Goal: Information Seeking & Learning: Learn about a topic

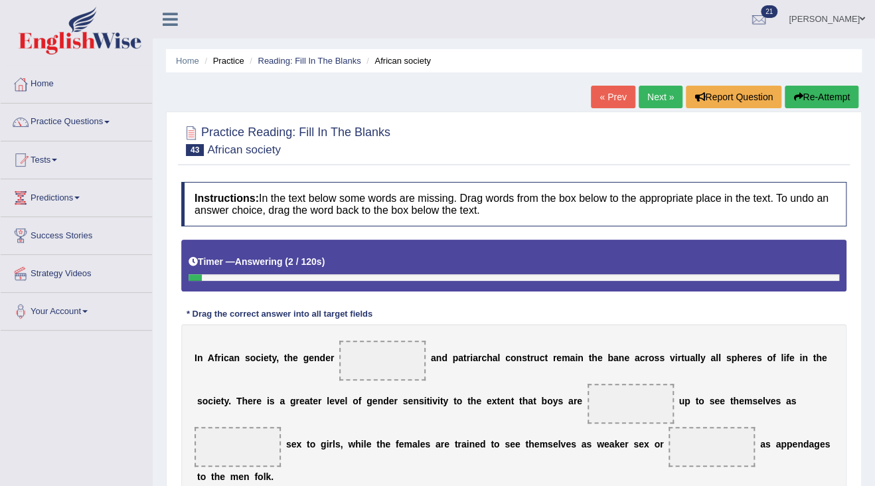
click at [605, 93] on link "« Prev" at bounding box center [613, 97] width 44 height 23
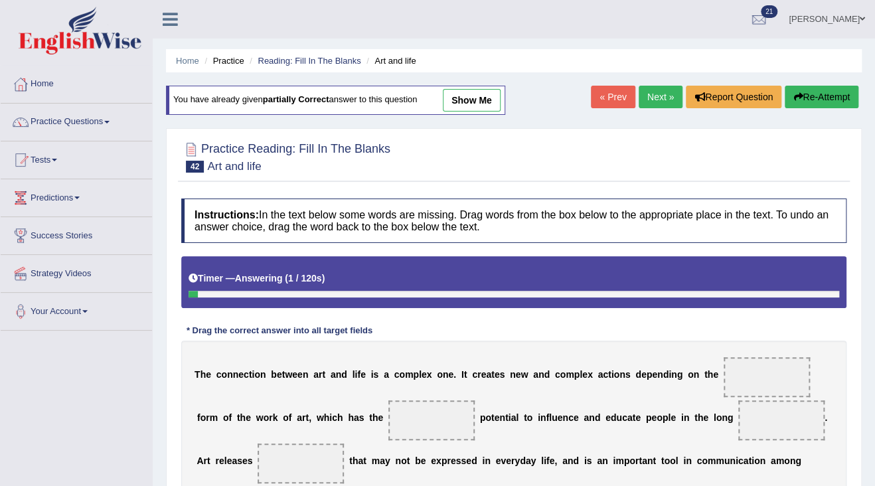
click at [661, 88] on link "Next »" at bounding box center [661, 97] width 44 height 23
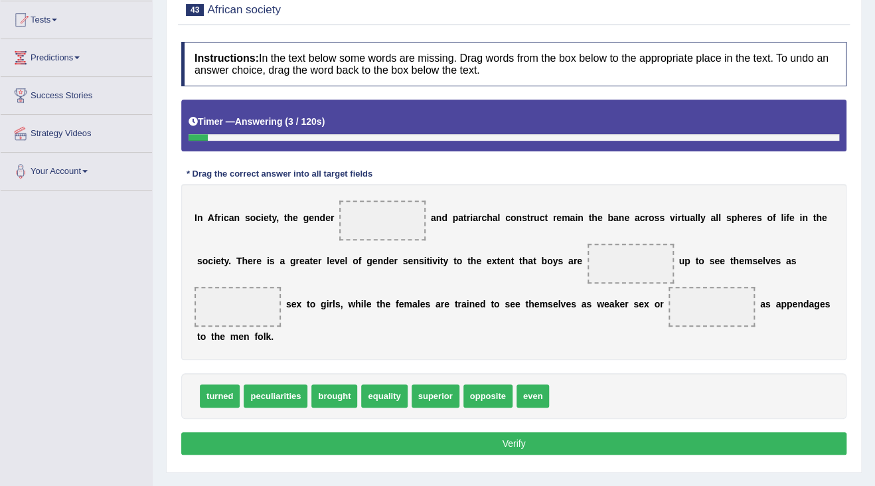
scroll to position [159, 0]
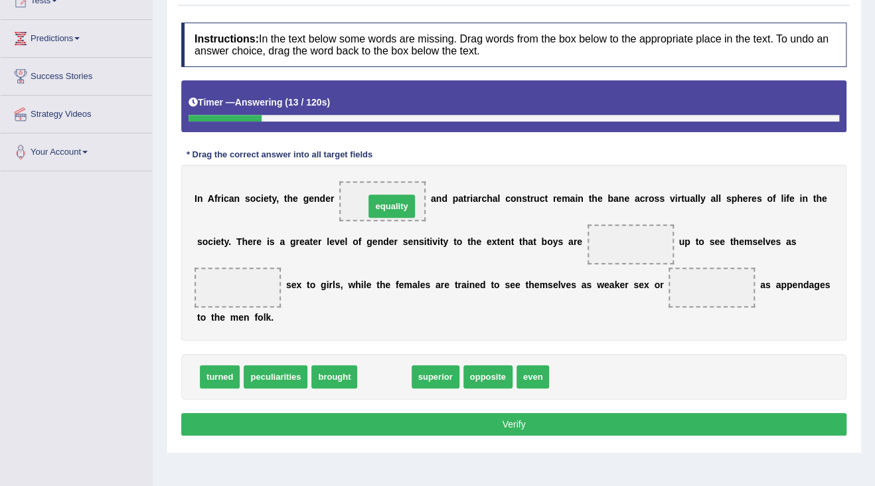
drag, startPoint x: 388, startPoint y: 378, endPoint x: 396, endPoint y: 207, distance: 170.8
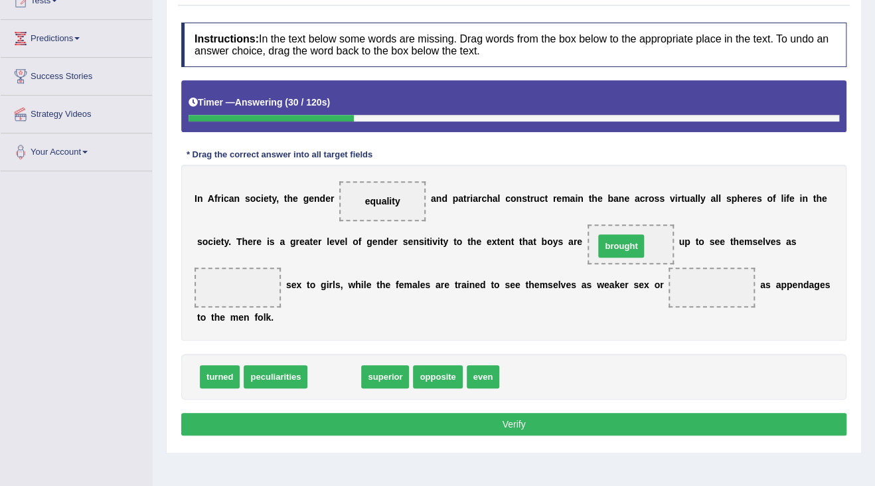
drag, startPoint x: 326, startPoint y: 378, endPoint x: 613, endPoint y: 248, distance: 315.2
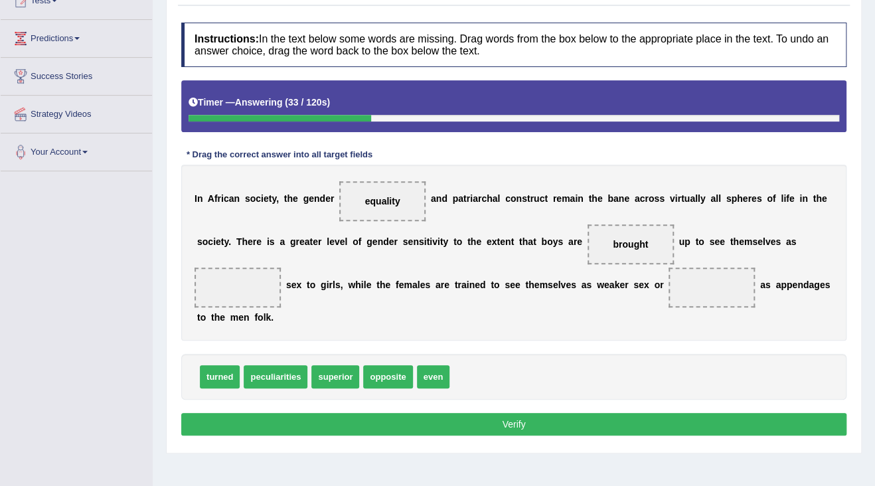
click at [217, 291] on span at bounding box center [238, 288] width 86 height 40
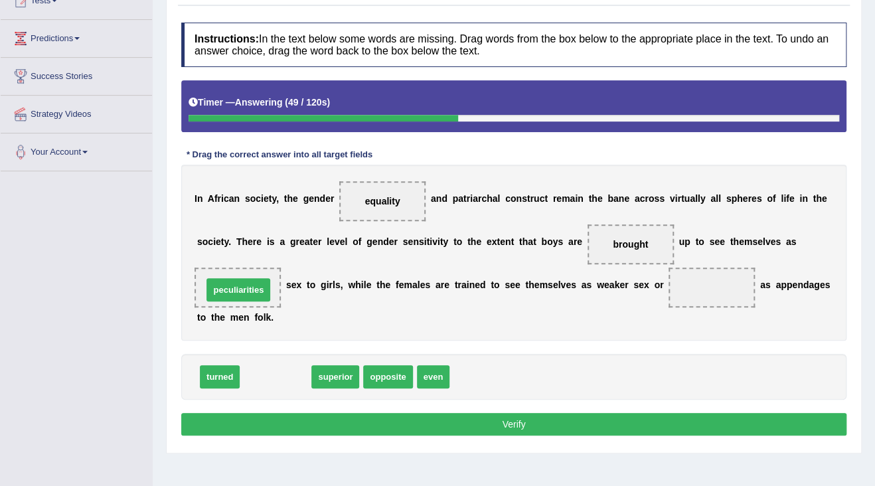
drag, startPoint x: 277, startPoint y: 372, endPoint x: 240, endPoint y: 285, distance: 94.6
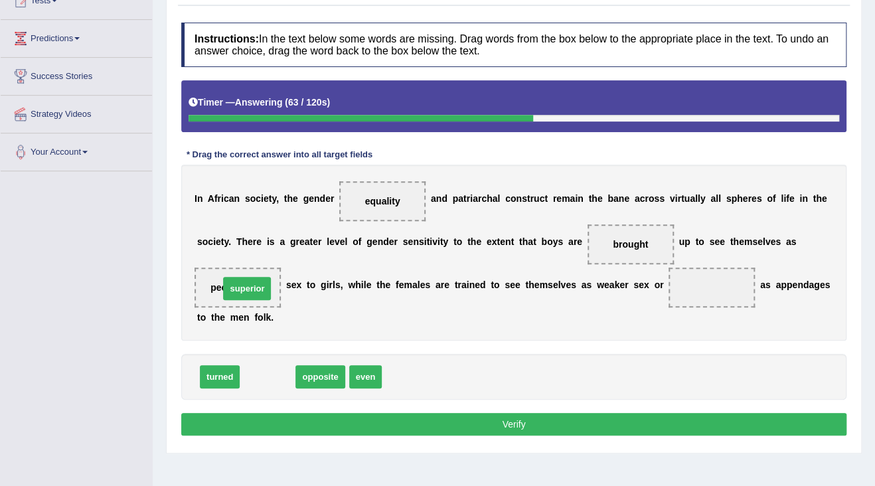
drag, startPoint x: 260, startPoint y: 375, endPoint x: 239, endPoint y: 287, distance: 90.7
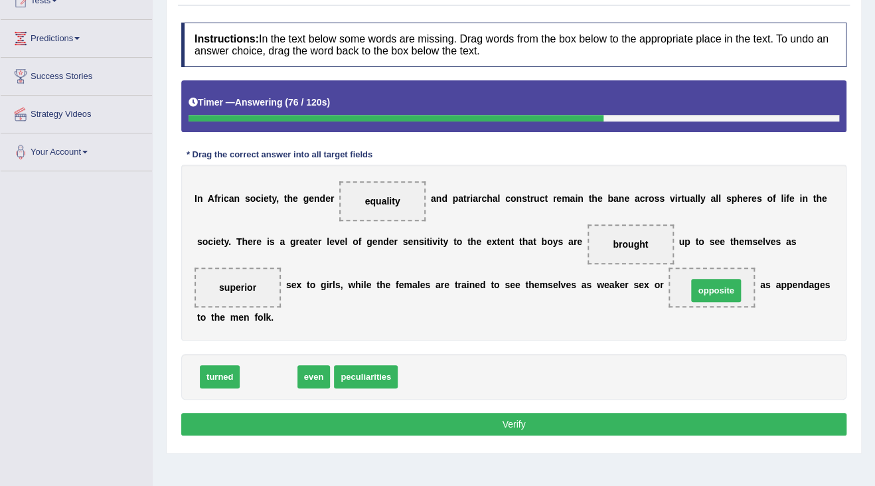
drag, startPoint x: 267, startPoint y: 370, endPoint x: 711, endPoint y: 284, distance: 452.4
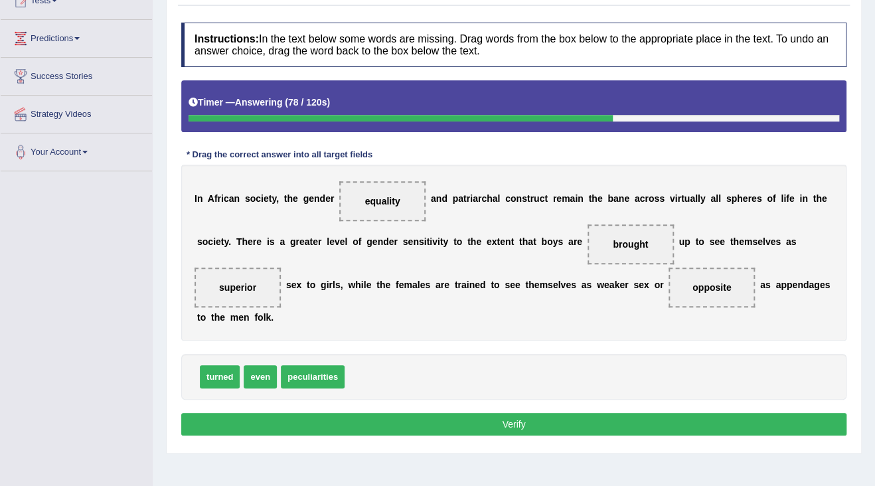
click at [459, 422] on button "Verify" at bounding box center [513, 424] width 665 height 23
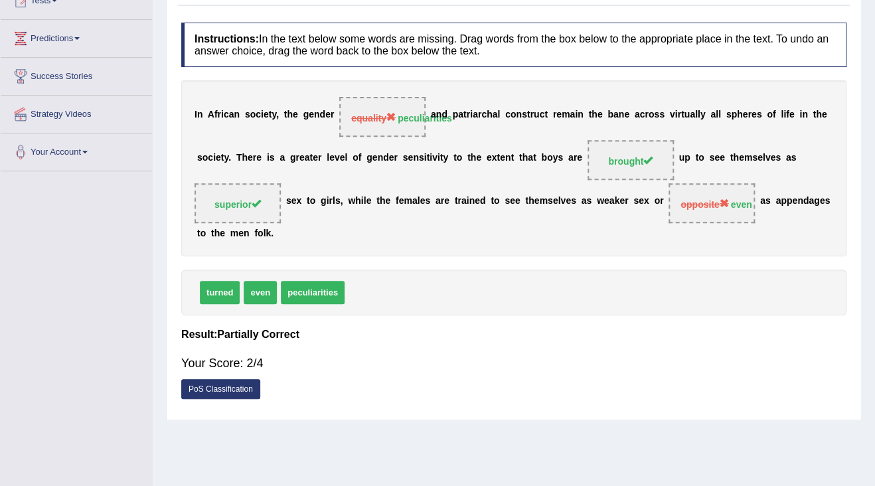
drag, startPoint x: 333, startPoint y: 288, endPoint x: 316, endPoint y: 289, distance: 17.3
click at [316, 289] on span "peculiarities" at bounding box center [313, 292] width 64 height 23
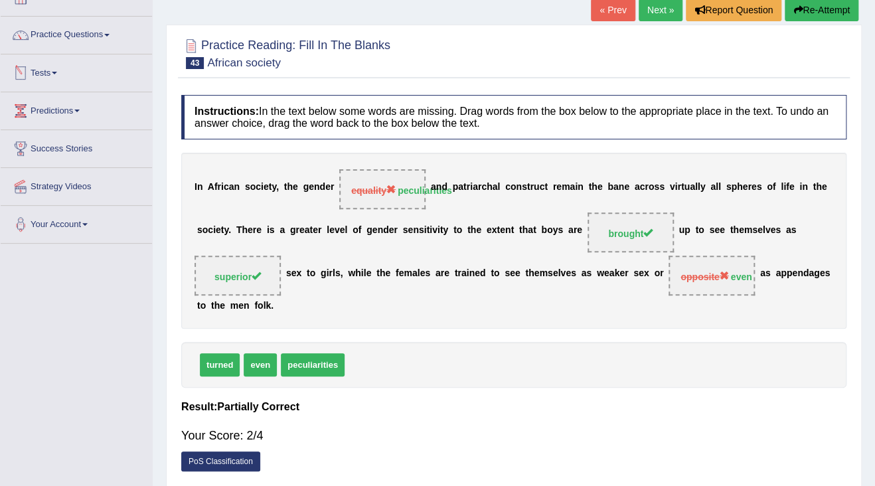
scroll to position [53, 0]
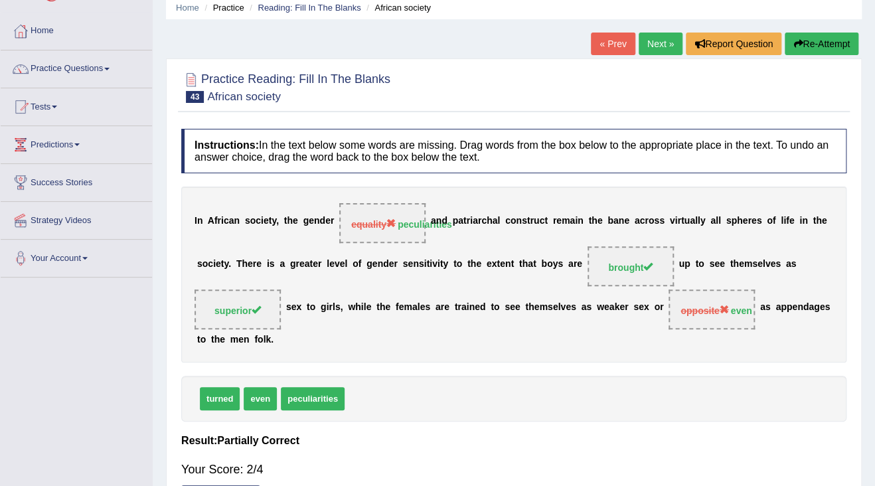
click at [666, 46] on link "Next »" at bounding box center [661, 44] width 44 height 23
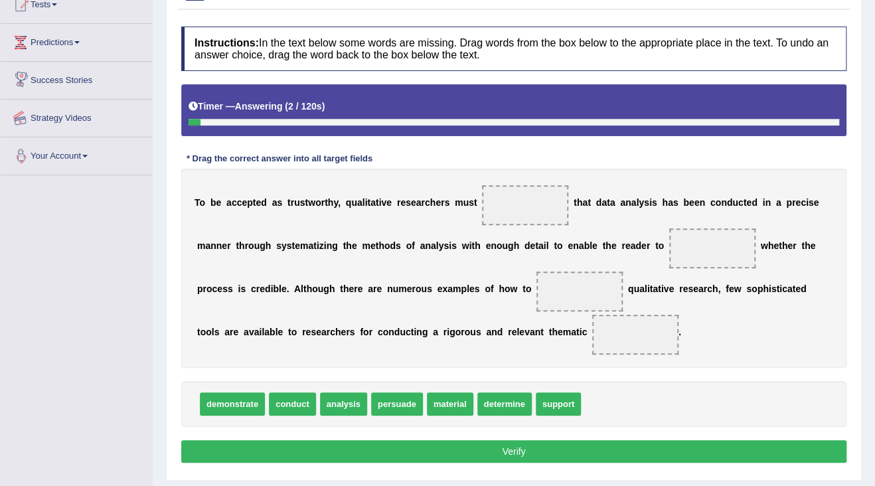
scroll to position [159, 0]
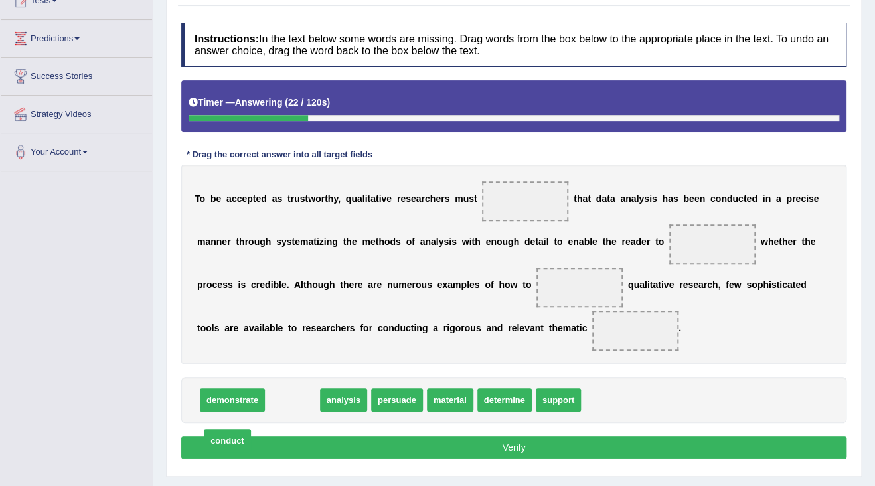
drag, startPoint x: 285, startPoint y: 406, endPoint x: 216, endPoint y: 451, distance: 82.3
click at [216, 451] on span "conduct" at bounding box center [227, 440] width 47 height 23
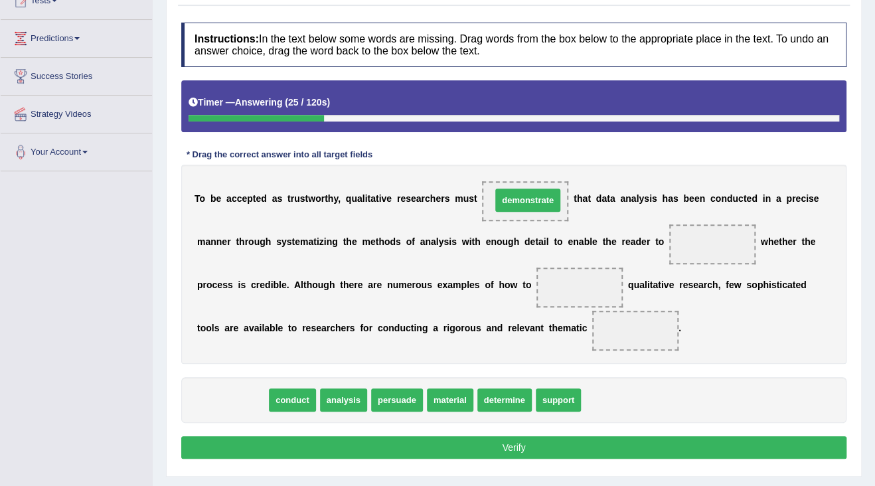
drag, startPoint x: 242, startPoint y: 398, endPoint x: 538, endPoint y: 199, distance: 356.7
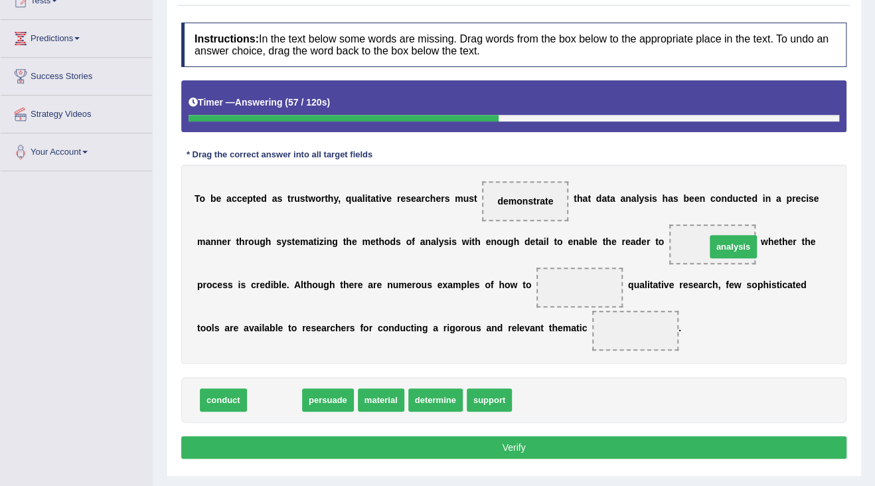
drag, startPoint x: 279, startPoint y: 398, endPoint x: 737, endPoint y: 244, distance: 483.1
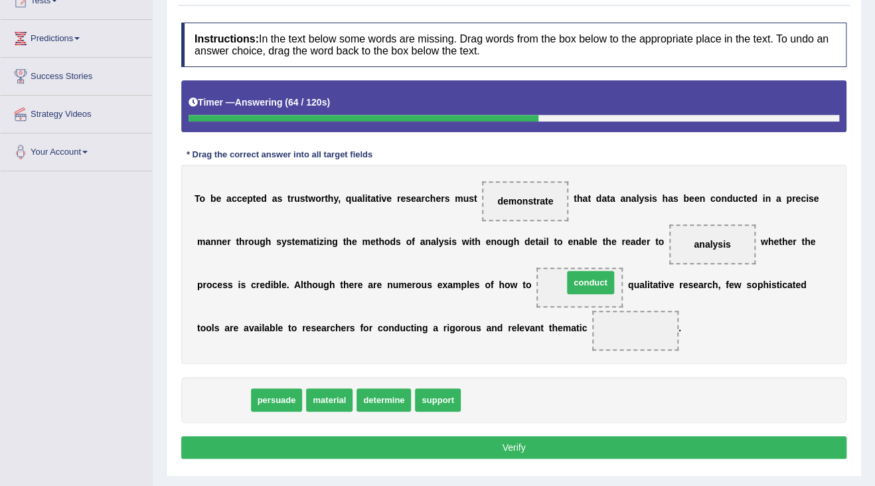
drag, startPoint x: 210, startPoint y: 396, endPoint x: 576, endPoint y: 279, distance: 384.8
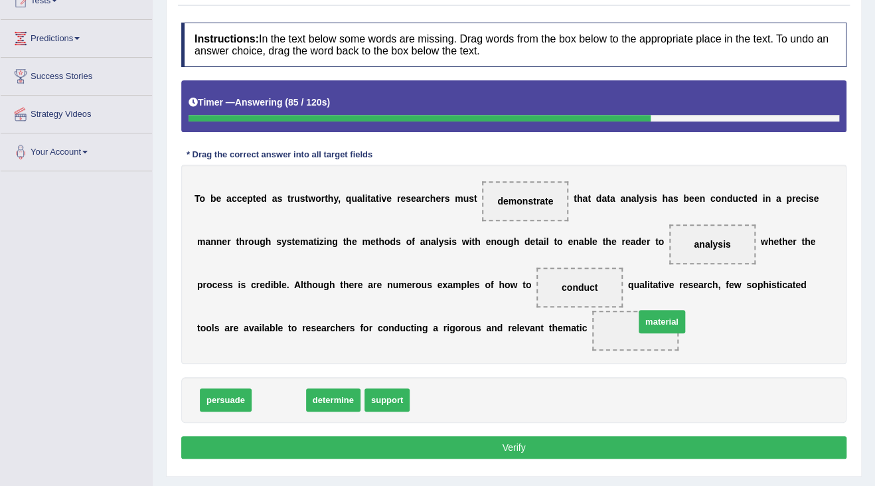
drag, startPoint x: 297, startPoint y: 401, endPoint x: 652, endPoint y: 328, distance: 362.0
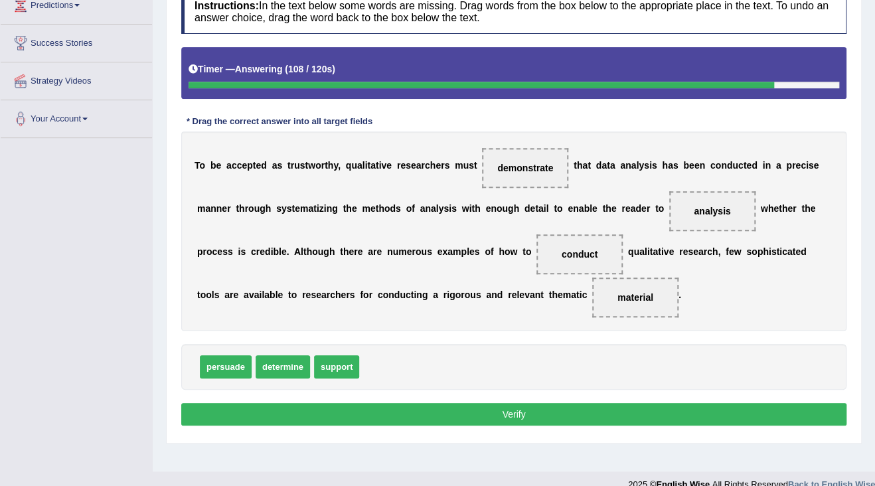
scroll to position [211, 0]
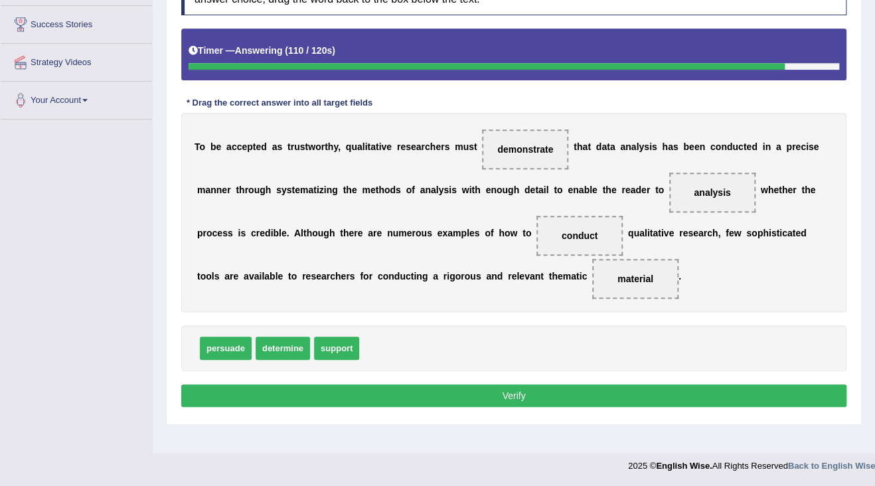
click at [487, 388] on button "Verify" at bounding box center [513, 395] width 665 height 23
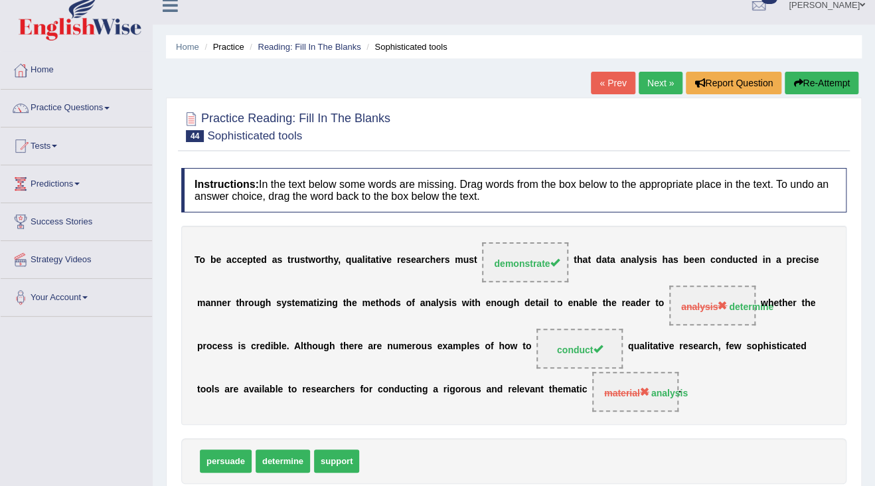
scroll to position [0, 0]
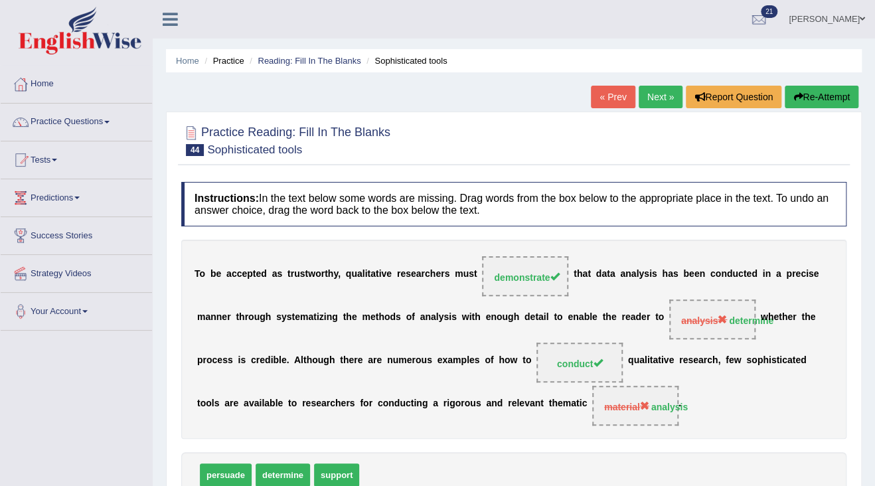
click at [652, 98] on link "Next »" at bounding box center [661, 97] width 44 height 23
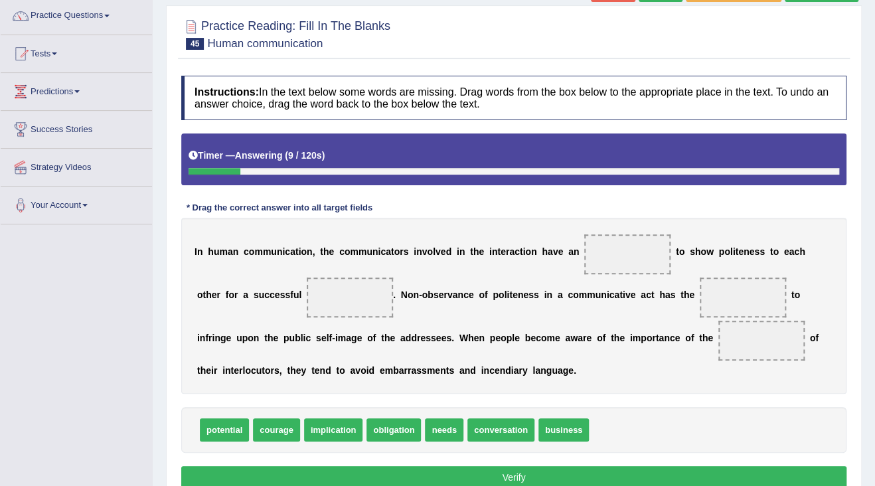
scroll to position [159, 0]
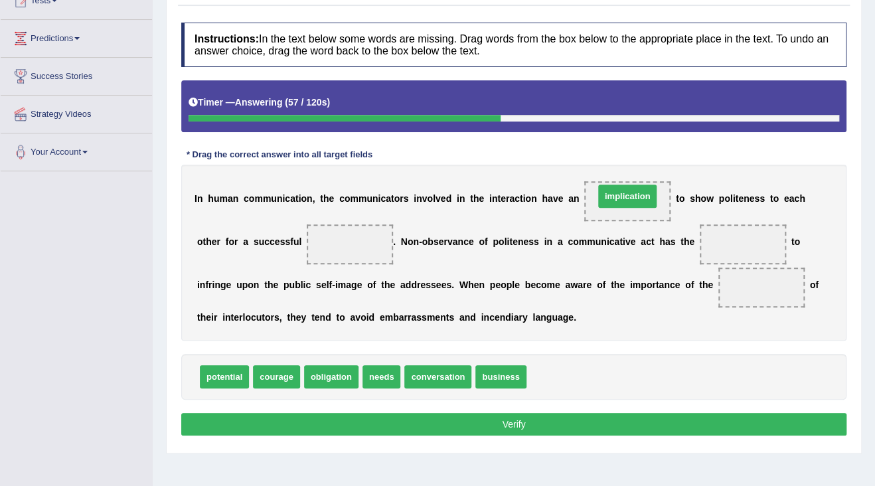
drag, startPoint x: 558, startPoint y: 380, endPoint x: 625, endPoint y: 199, distance: 192.9
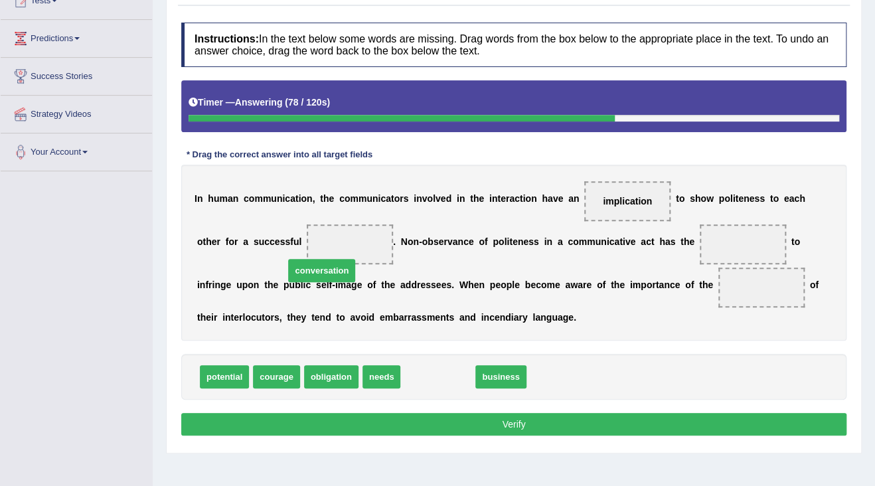
drag, startPoint x: 428, startPoint y: 377, endPoint x: 310, endPoint y: 267, distance: 161.1
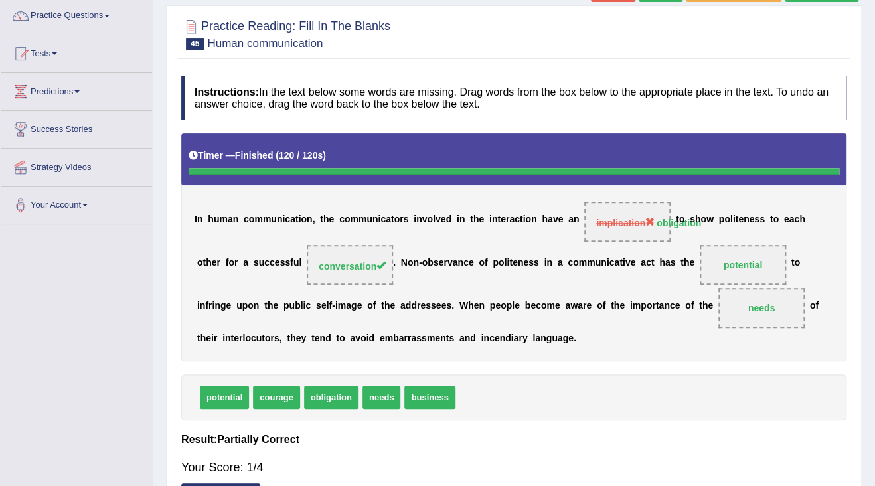
scroll to position [53, 0]
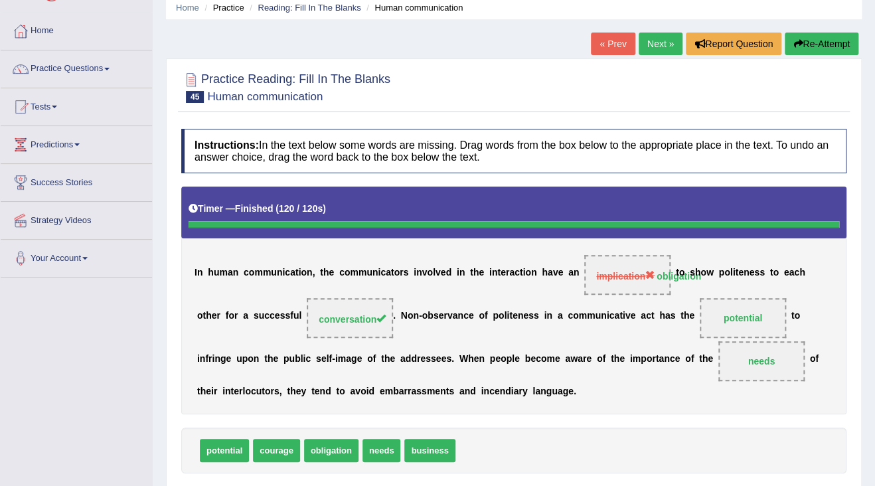
click at [662, 47] on link "Next »" at bounding box center [661, 44] width 44 height 23
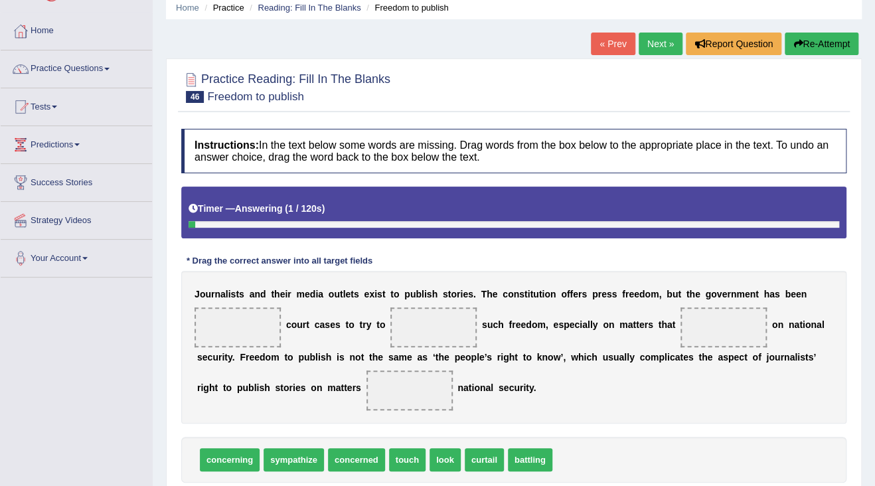
scroll to position [106, 0]
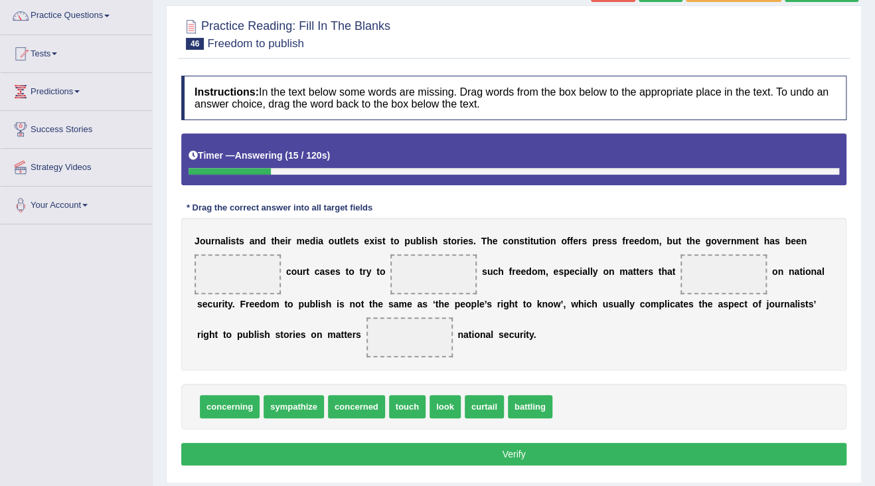
click at [266, 281] on span at bounding box center [238, 274] width 86 height 40
drag, startPoint x: 355, startPoint y: 406, endPoint x: 240, endPoint y: 272, distance: 176.6
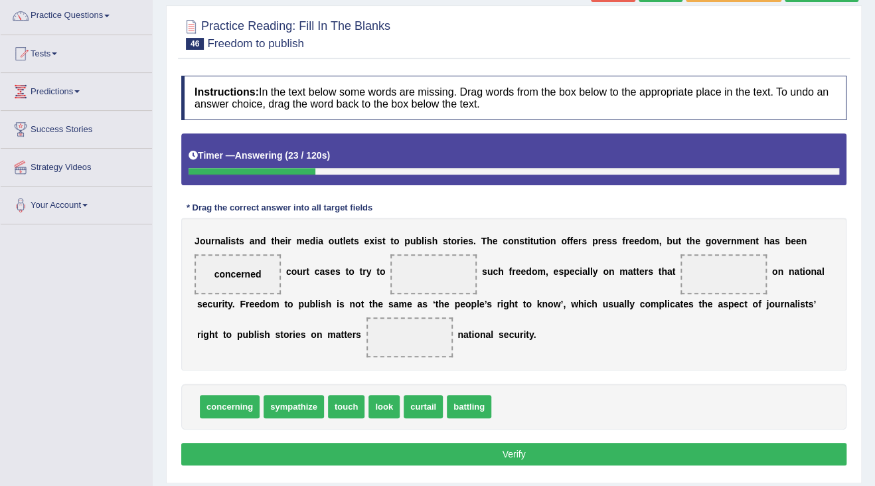
click at [409, 274] on span at bounding box center [433, 274] width 86 height 40
drag, startPoint x: 431, startPoint y: 408, endPoint x: 457, endPoint y: 270, distance: 141.1
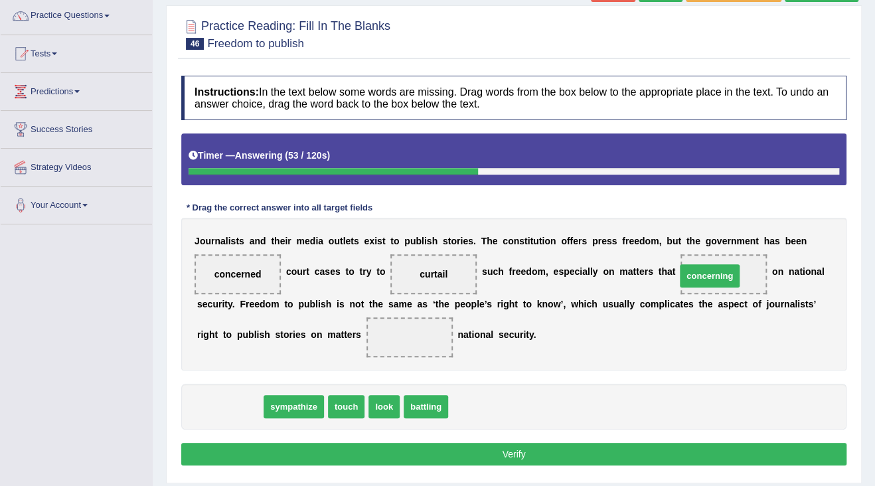
drag, startPoint x: 244, startPoint y: 404, endPoint x: 724, endPoint y: 274, distance: 497.5
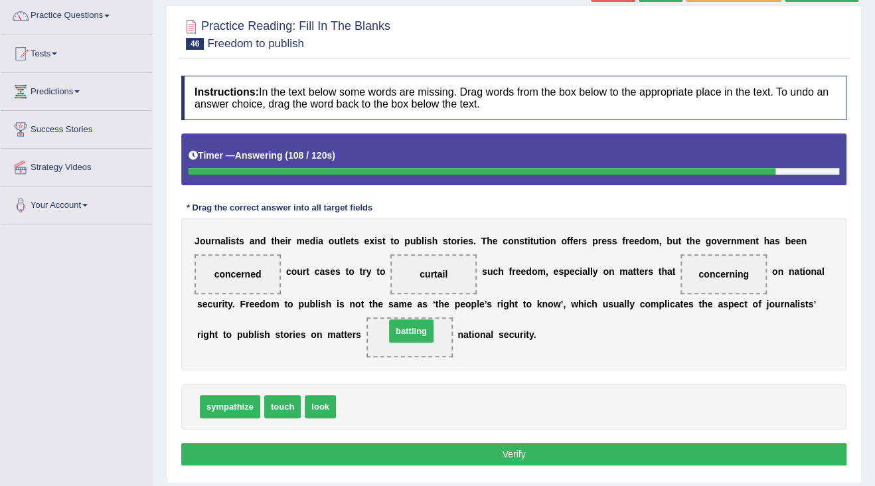
drag, startPoint x: 349, startPoint y: 398, endPoint x: 398, endPoint y: 323, distance: 90.2
click at [393, 457] on button "Verify" at bounding box center [513, 454] width 665 height 23
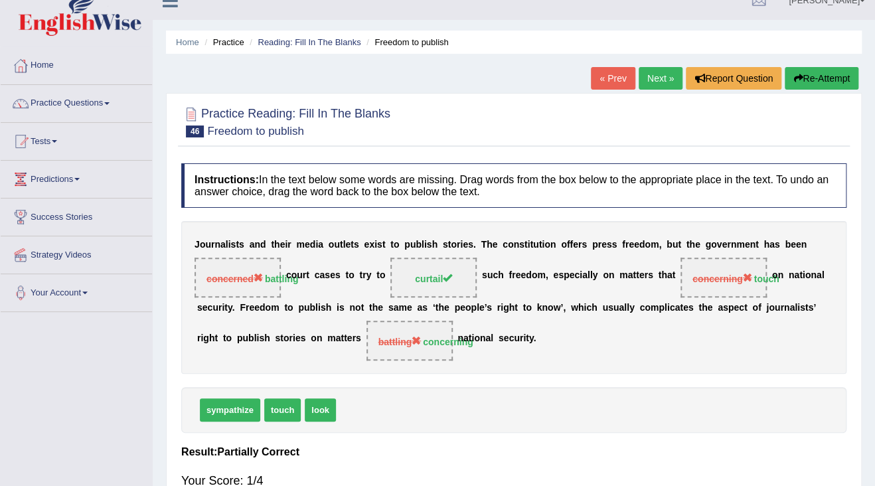
scroll to position [0, 0]
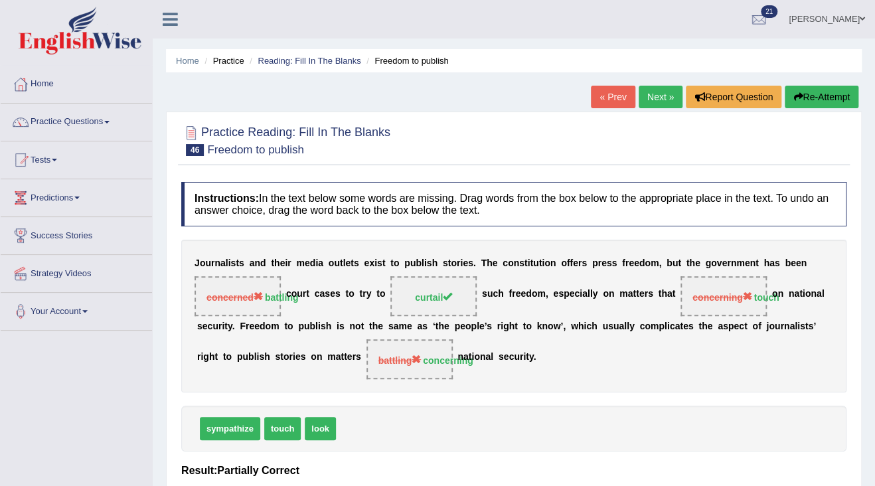
click at [641, 100] on link "Next »" at bounding box center [661, 97] width 44 height 23
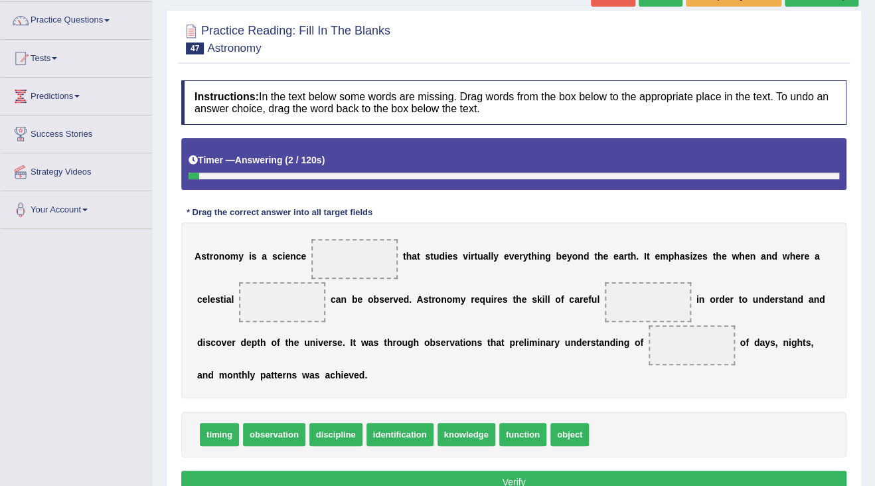
scroll to position [106, 0]
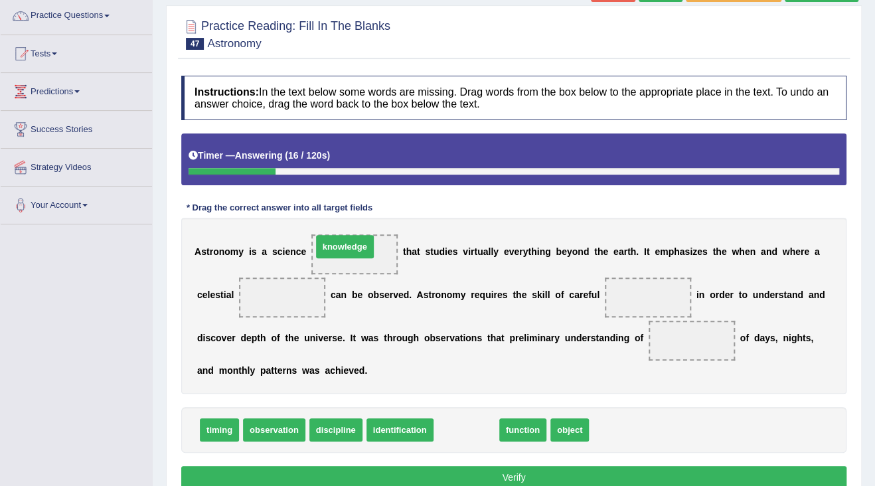
drag, startPoint x: 450, startPoint y: 431, endPoint x: 329, endPoint y: 248, distance: 219.9
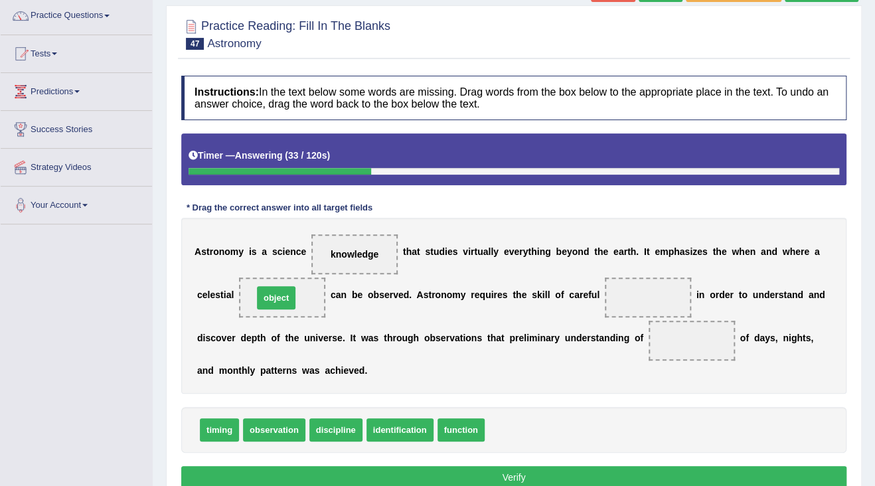
drag, startPoint x: 506, startPoint y: 427, endPoint x: 274, endPoint y: 295, distance: 266.7
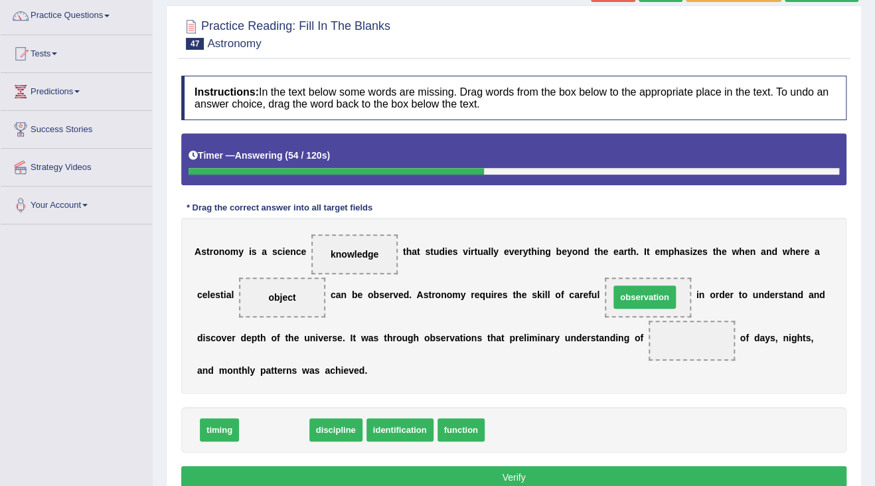
drag, startPoint x: 281, startPoint y: 432, endPoint x: 651, endPoint y: 299, distance: 393.5
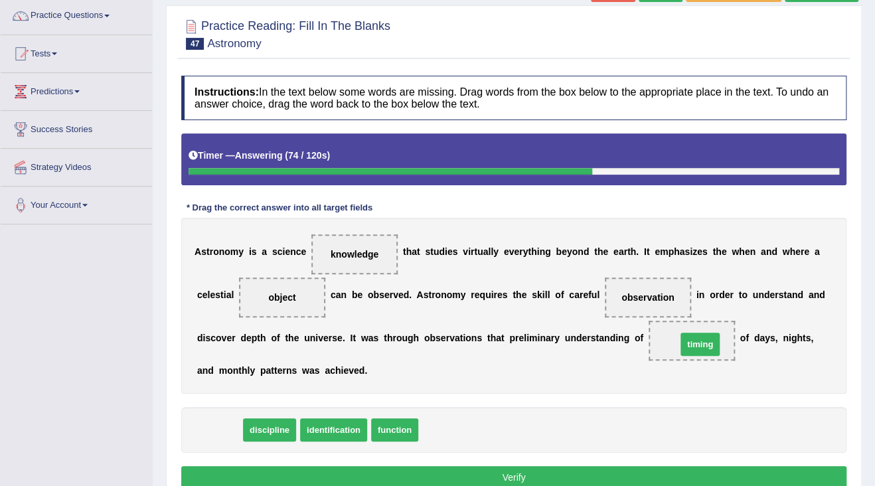
drag, startPoint x: 210, startPoint y: 428, endPoint x: 690, endPoint y: 343, distance: 488.2
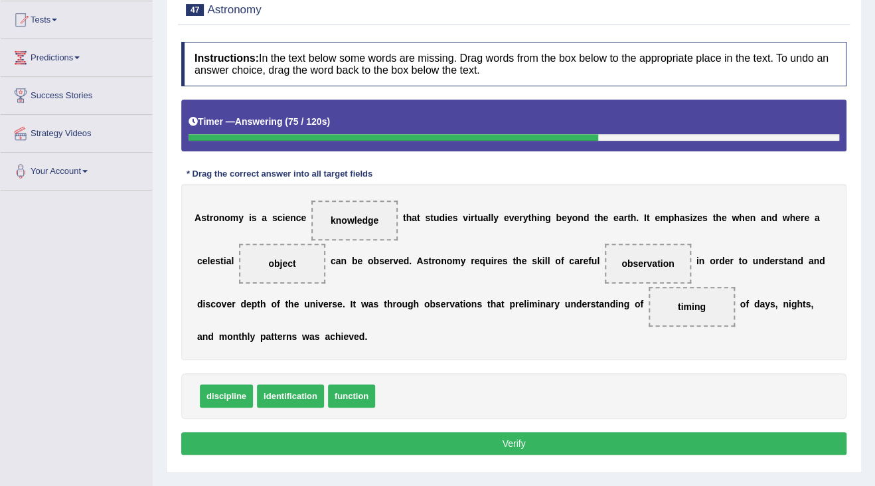
scroll to position [159, 0]
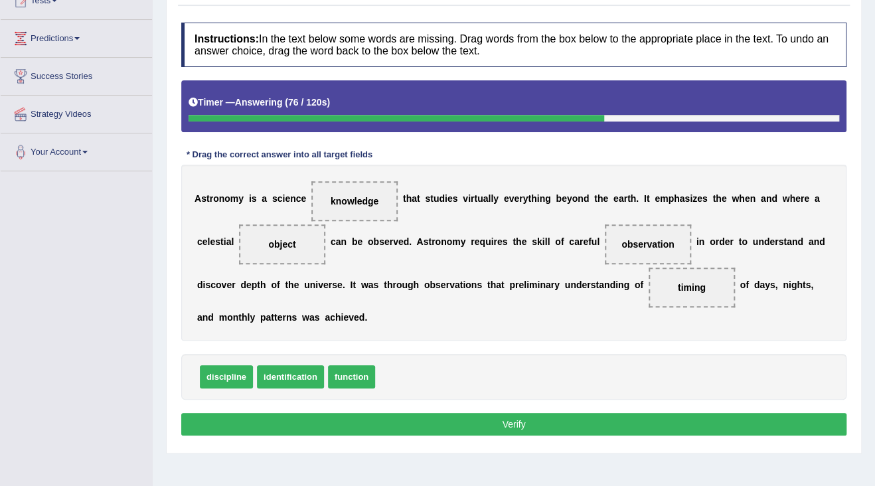
click at [443, 425] on button "Verify" at bounding box center [513, 424] width 665 height 23
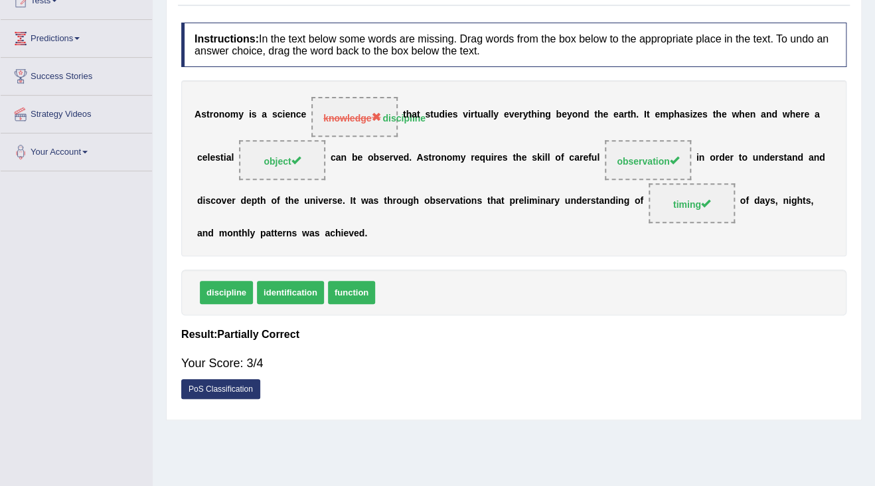
scroll to position [106, 0]
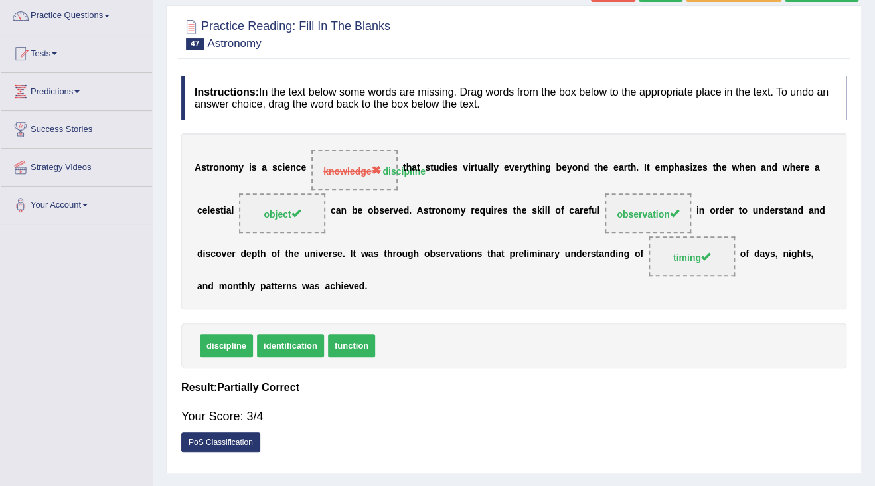
click at [388, 167] on strong "discipline" at bounding box center [403, 171] width 43 height 11
click at [252, 433] on link "PoS Classification" at bounding box center [220, 442] width 79 height 20
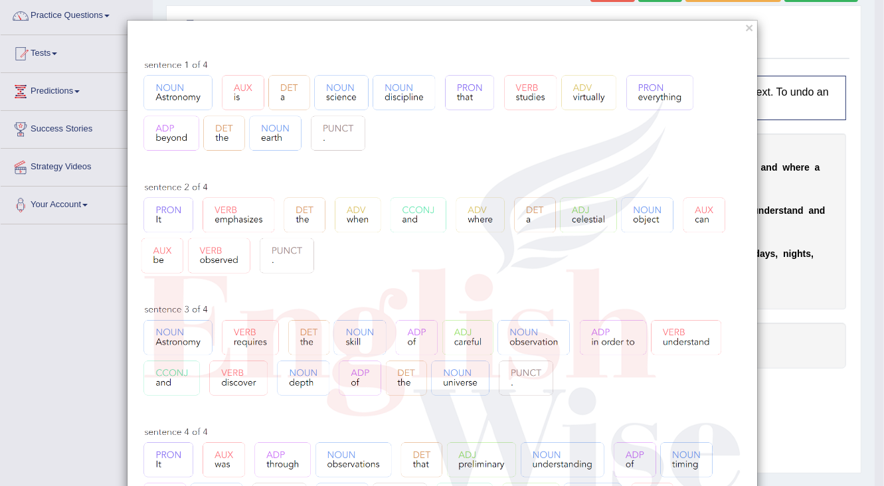
click at [807, 289] on div "×" at bounding box center [442, 309] width 884 height 578
click at [745, 25] on button "×" at bounding box center [749, 28] width 8 height 14
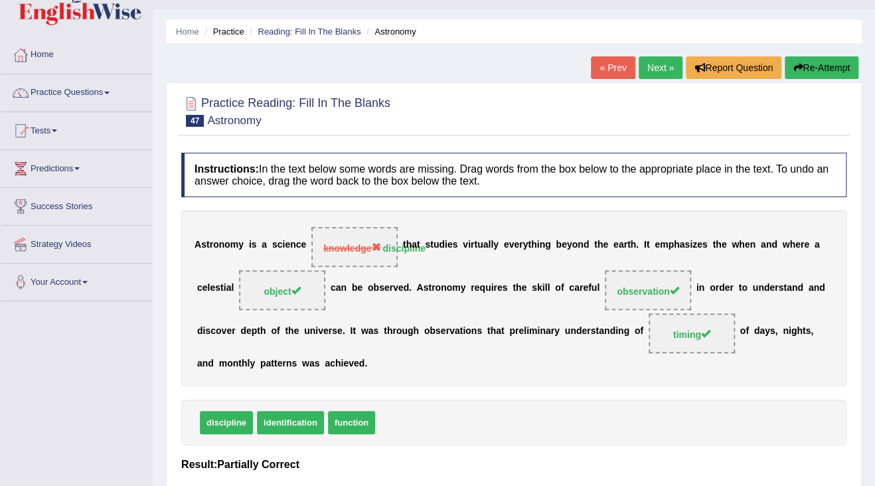
scroll to position [0, 0]
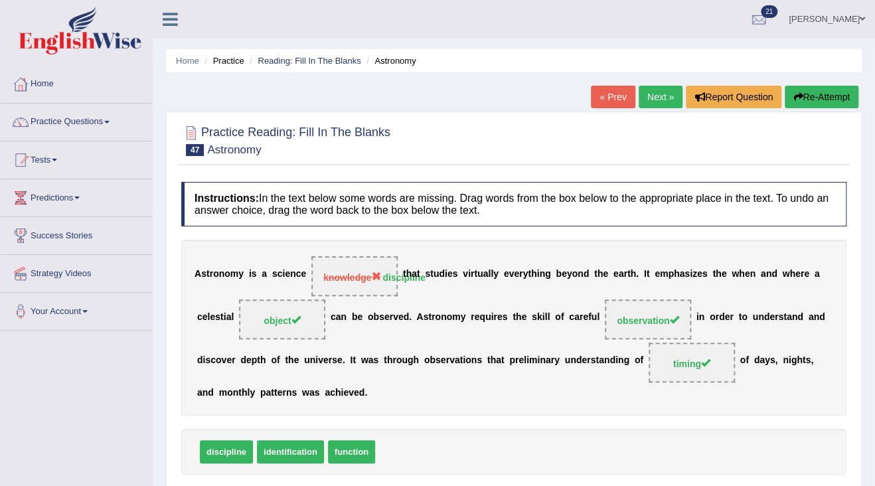
click at [663, 93] on link "Next »" at bounding box center [661, 97] width 44 height 23
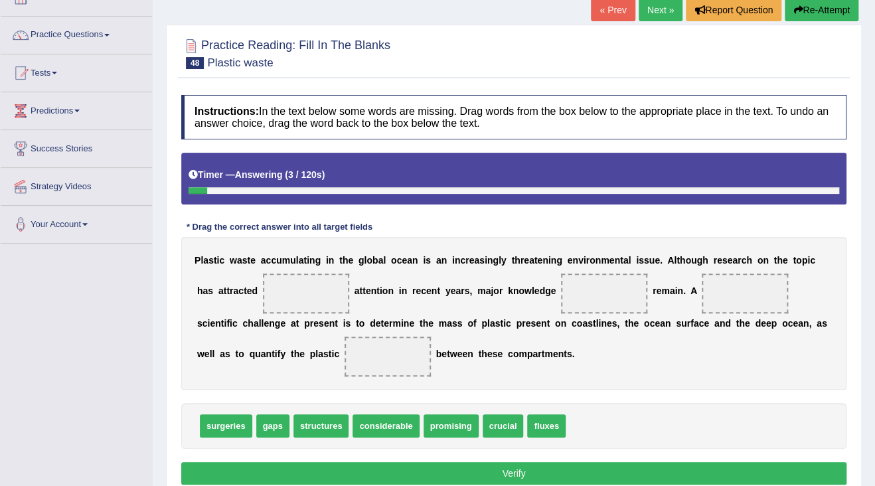
scroll to position [106, 0]
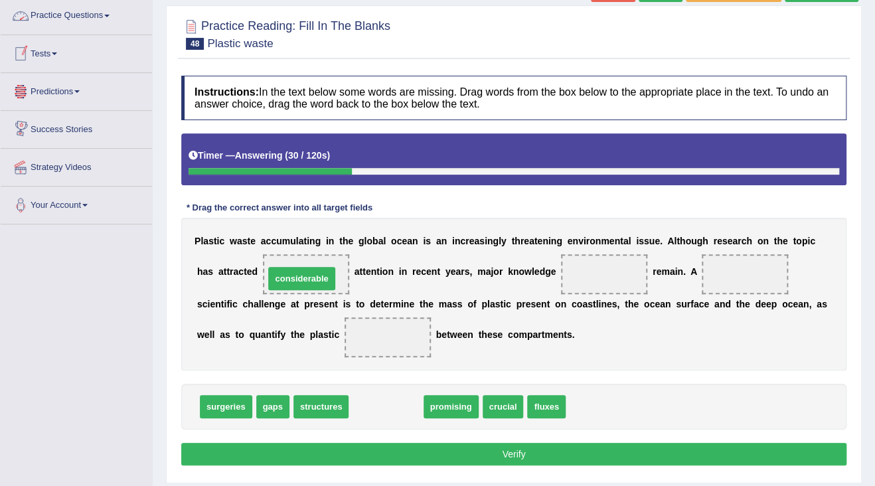
drag, startPoint x: 382, startPoint y: 406, endPoint x: 297, endPoint y: 278, distance: 153.4
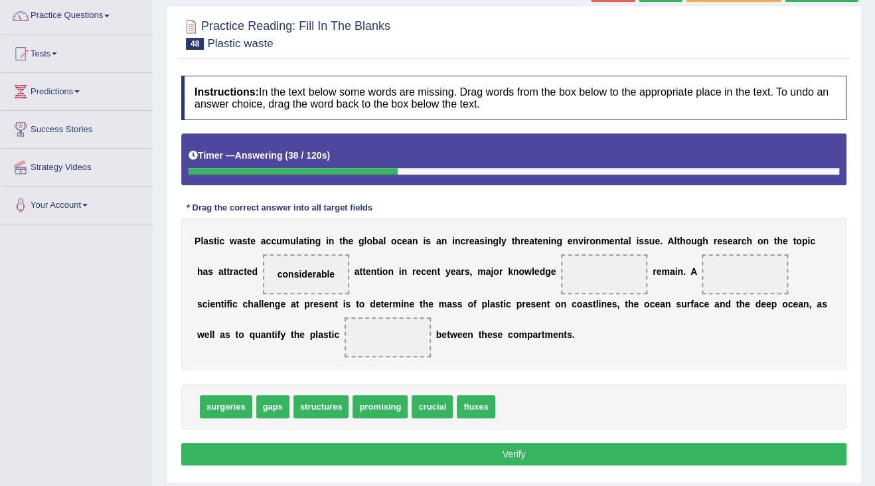
drag, startPoint x: 268, startPoint y: 409, endPoint x: 385, endPoint y: 367, distance: 124.7
click at [558, 260] on div "P l a s t i c w a s t e a c c u m u l a t i n g i n t h e g l o b a l o c e a n…" at bounding box center [513, 294] width 665 height 153
drag, startPoint x: 456, startPoint y: 404, endPoint x: 598, endPoint y: 276, distance: 190.4
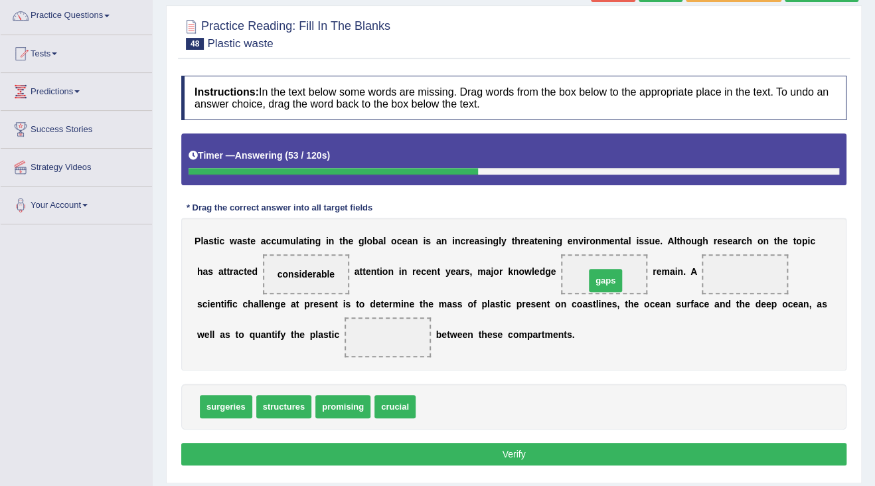
drag, startPoint x: 442, startPoint y: 405, endPoint x: 613, endPoint y: 284, distance: 209.6
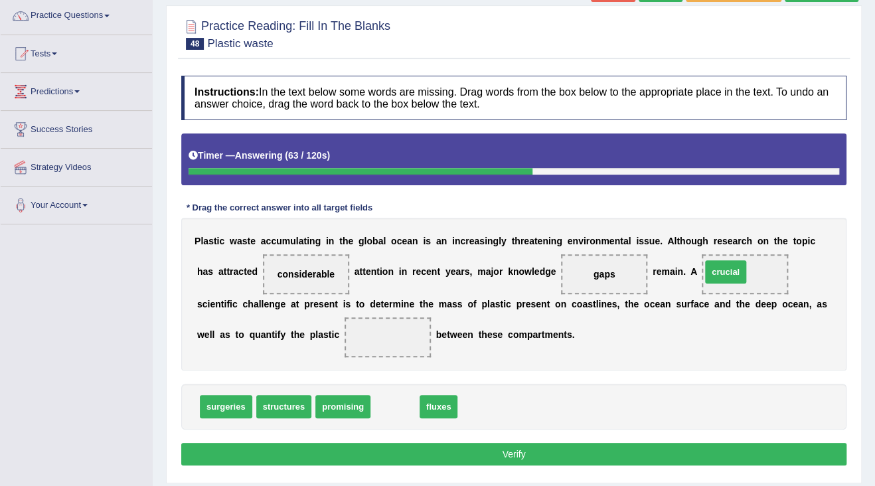
drag, startPoint x: 398, startPoint y: 400, endPoint x: 729, endPoint y: 266, distance: 357.0
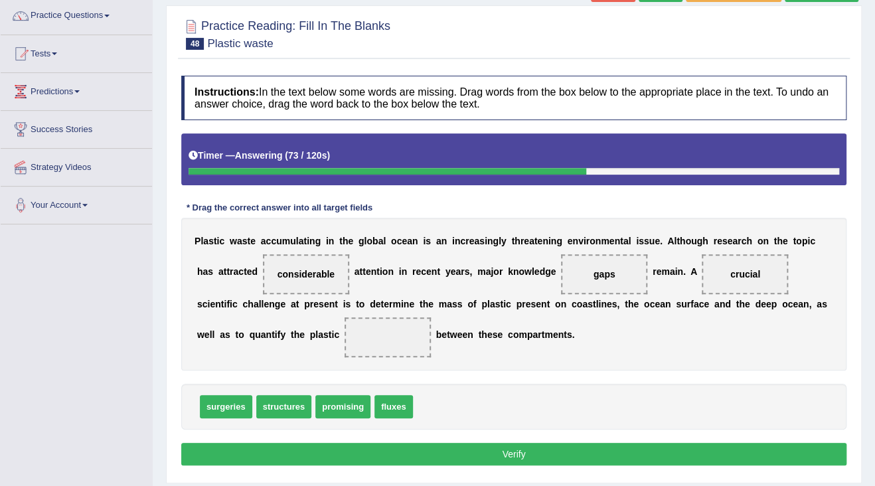
click at [387, 338] on span at bounding box center [388, 337] width 86 height 40
drag, startPoint x: 281, startPoint y: 407, endPoint x: 324, endPoint y: 372, distance: 55.2
click at [323, 373] on span "structures" at bounding box center [309, 384] width 56 height 23
drag, startPoint x: 281, startPoint y: 401, endPoint x: 390, endPoint y: 327, distance: 131.8
click at [395, 449] on button "Verify" at bounding box center [513, 454] width 665 height 23
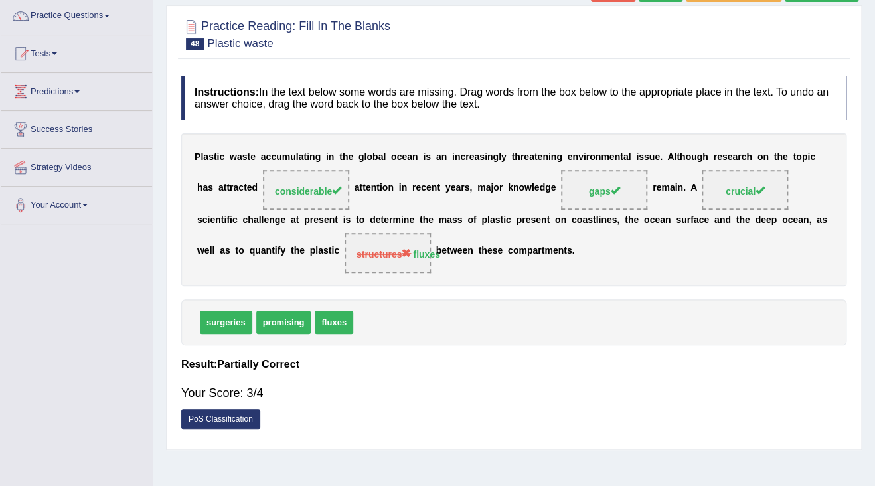
scroll to position [0, 0]
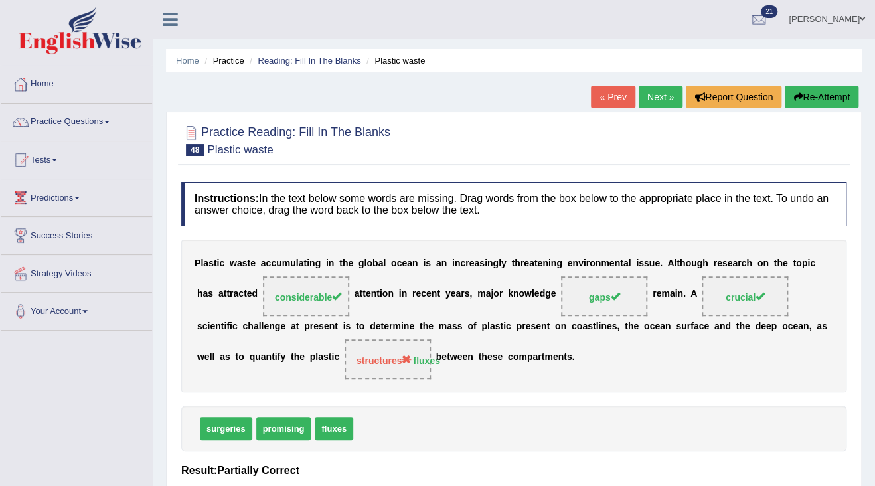
click at [645, 94] on link "Next »" at bounding box center [661, 97] width 44 height 23
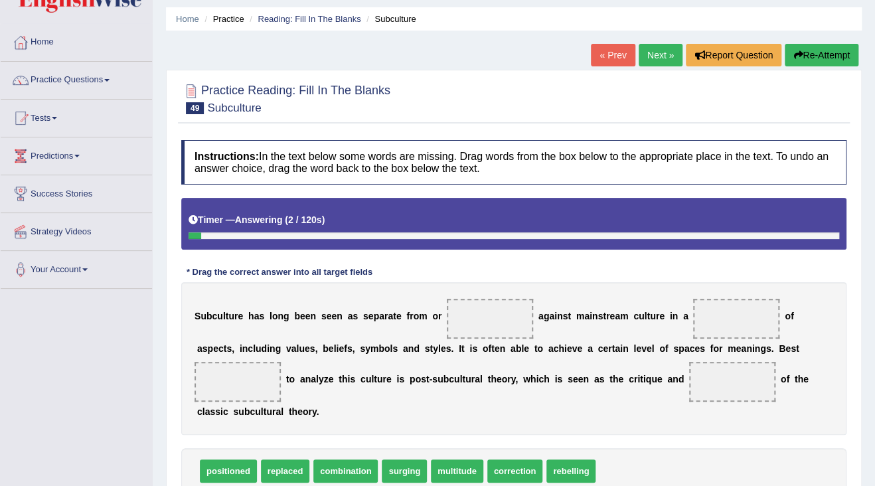
scroll to position [106, 0]
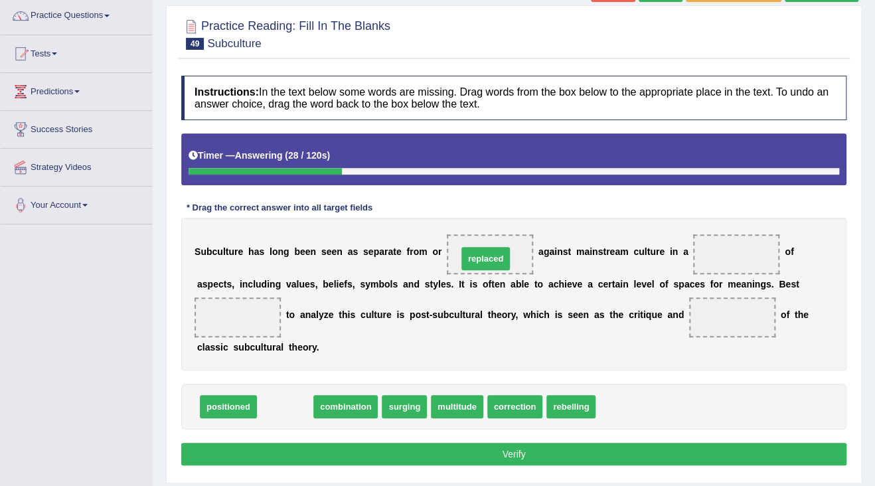
drag, startPoint x: 288, startPoint y: 404, endPoint x: 489, endPoint y: 256, distance: 249.2
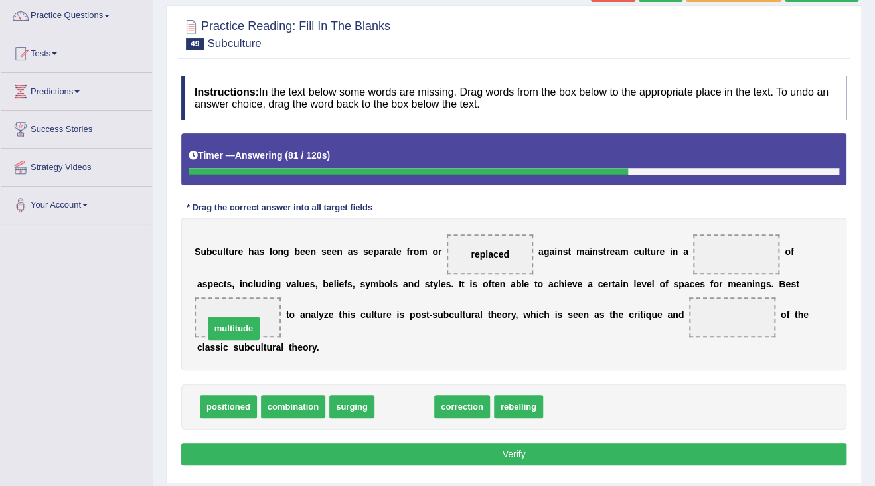
drag, startPoint x: 405, startPoint y: 408, endPoint x: 234, endPoint y: 329, distance: 187.7
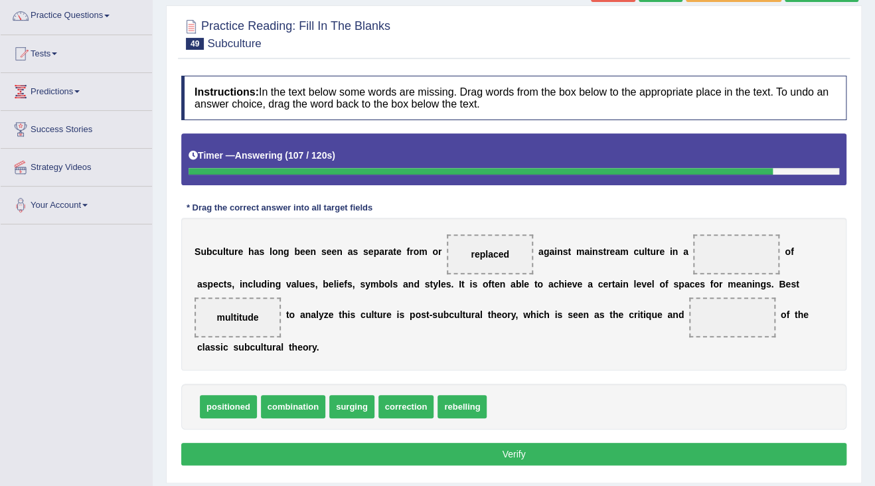
click at [414, 451] on button "Verify" at bounding box center [513, 454] width 665 height 23
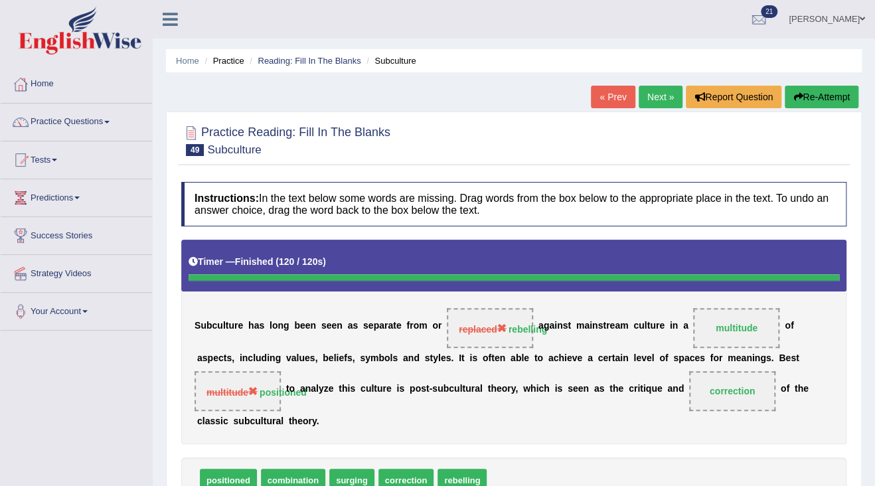
scroll to position [53, 0]
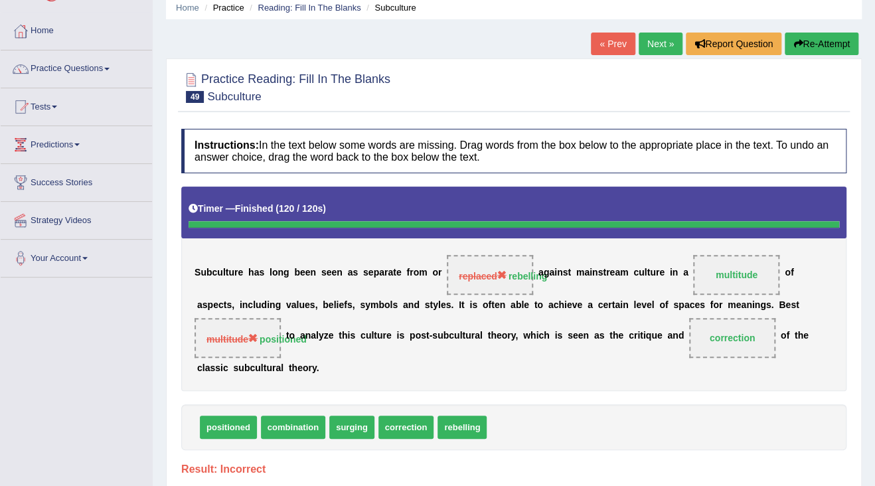
click at [664, 42] on link "Next »" at bounding box center [661, 44] width 44 height 23
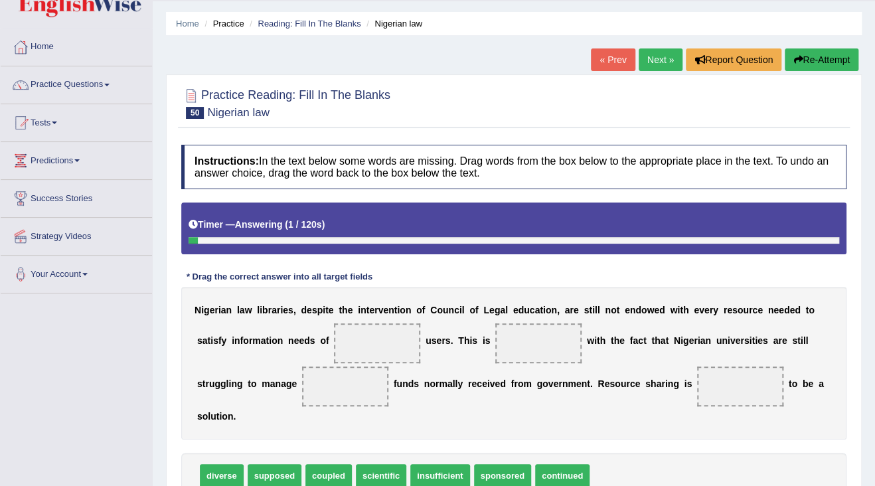
scroll to position [106, 0]
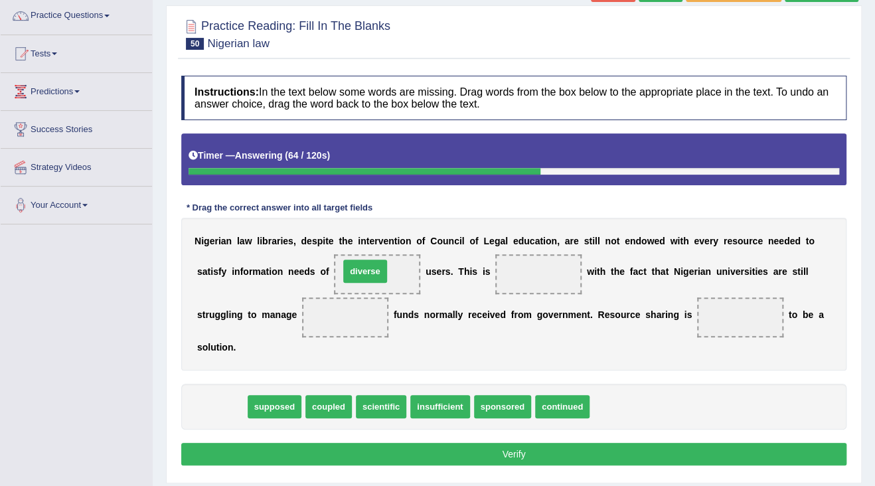
drag, startPoint x: 217, startPoint y: 401, endPoint x: 360, endPoint y: 266, distance: 197.2
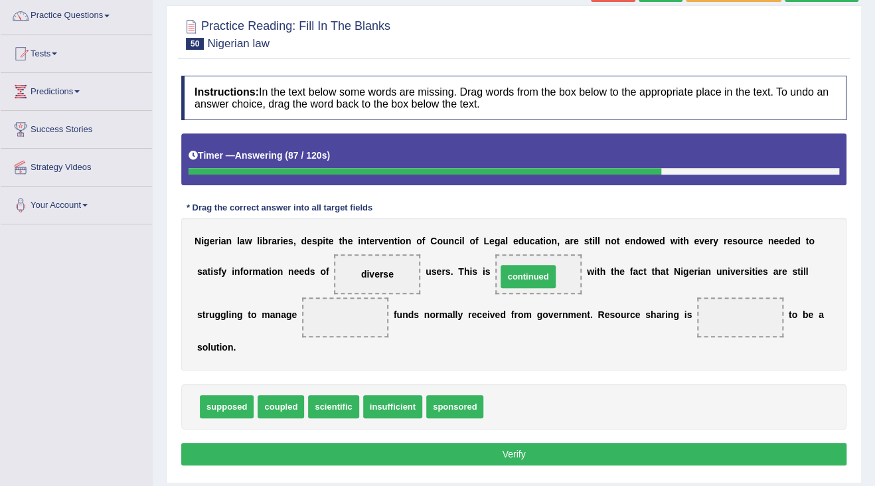
drag, startPoint x: 510, startPoint y: 404, endPoint x: 523, endPoint y: 274, distance: 130.8
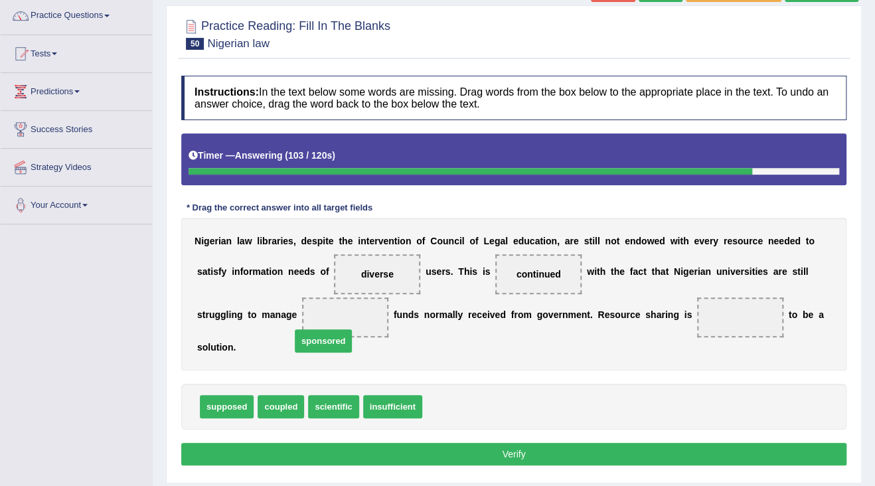
drag, startPoint x: 441, startPoint y: 405, endPoint x: 309, endPoint y: 330, distance: 151.9
click at [313, 313] on span "sponsored" at bounding box center [345, 317] width 86 height 40
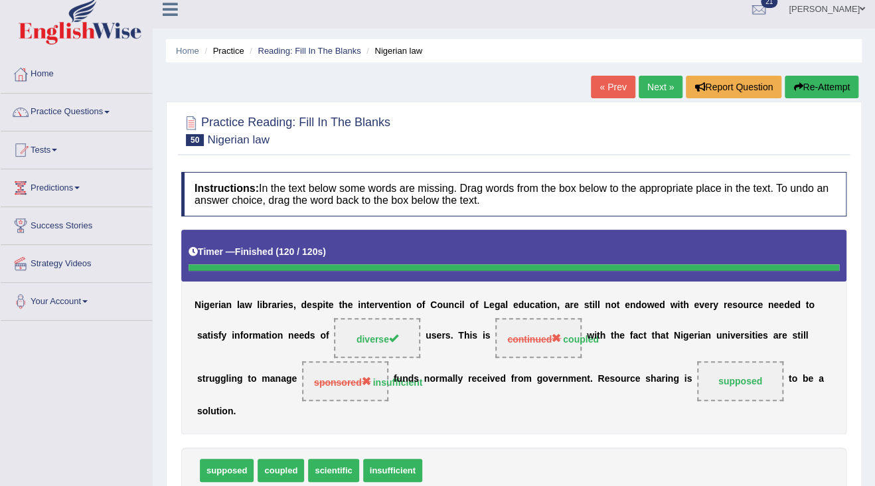
scroll to position [0, 0]
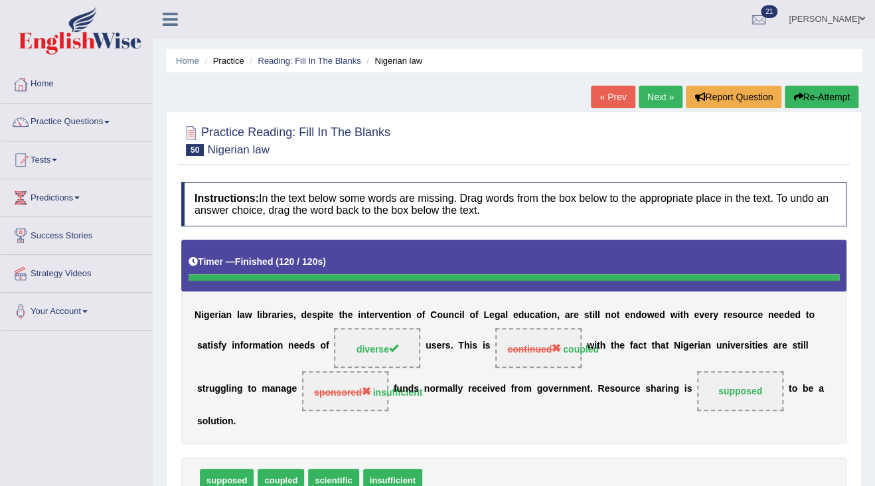
click at [850, 16] on link "Anita" at bounding box center [827, 17] width 96 height 35
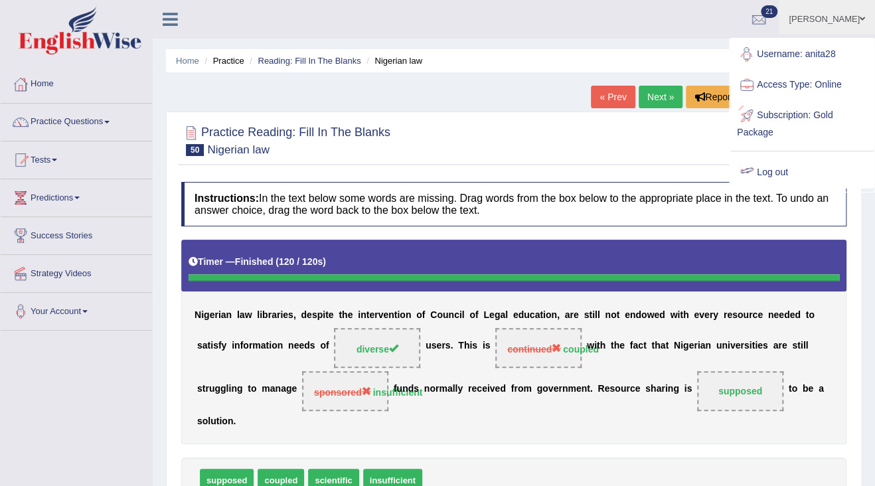
click at [763, 165] on link "Log out" at bounding box center [801, 172] width 143 height 31
